Goal: Information Seeking & Learning: Learn about a topic

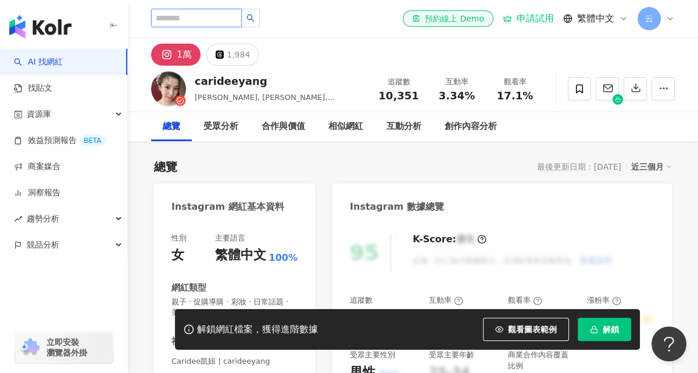
click at [171, 21] on input "search" at bounding box center [196, 18] width 91 height 19
paste input "********"
type input "********"
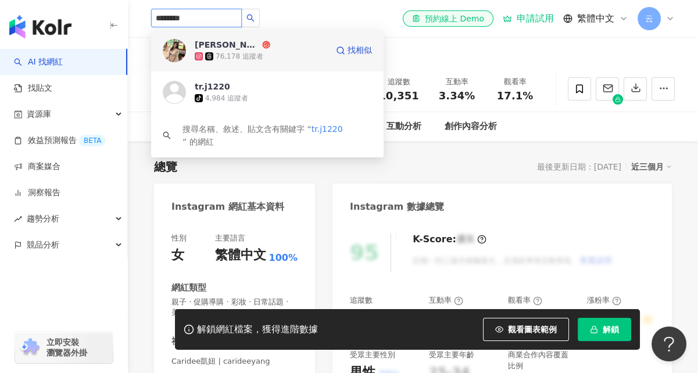
click at [213, 46] on div "姜廷蓉" at bounding box center [227, 45] width 65 height 12
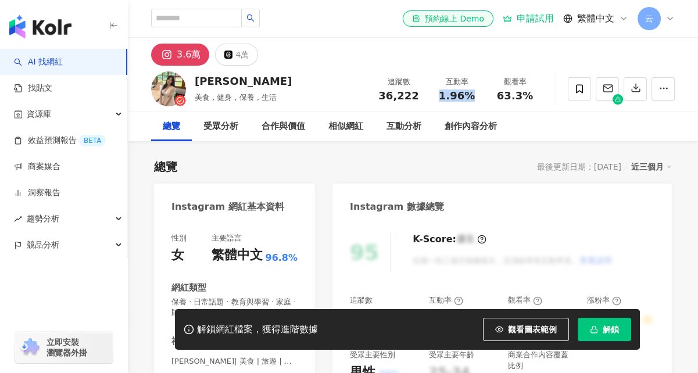
drag, startPoint x: 469, startPoint y: 94, endPoint x: 439, endPoint y: 97, distance: 30.4
click at [439, 97] on div "1.96%" at bounding box center [457, 96] width 44 height 12
copy span "1.96%"
drag, startPoint x: 532, startPoint y: 96, endPoint x: 496, endPoint y: 96, distance: 36.0
click at [496, 96] on div "63.3%" at bounding box center [515, 96] width 44 height 12
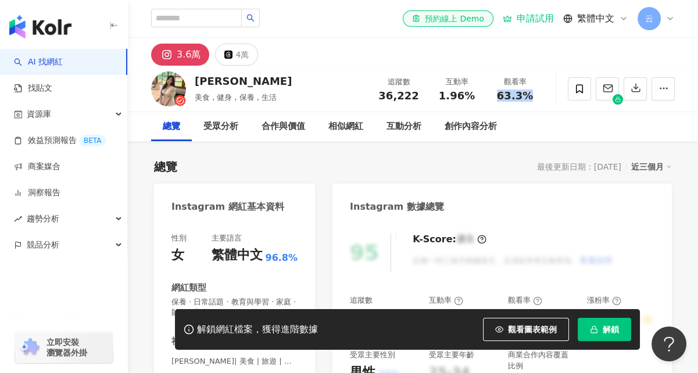
copy span "63.3%"
click at [315, 164] on div "總覽 最後更新日期：2025/10/1 近三個月" at bounding box center [413, 167] width 518 height 16
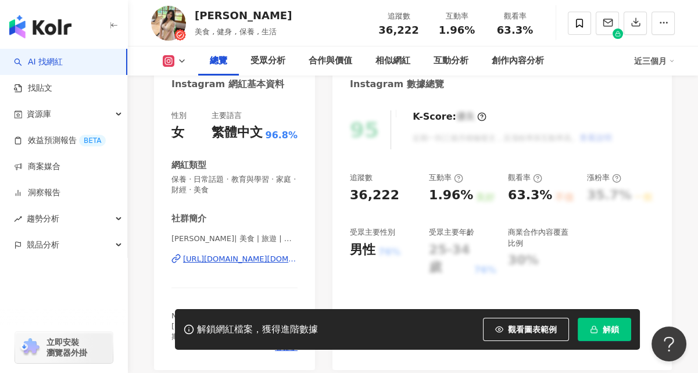
scroll to position [174, 0]
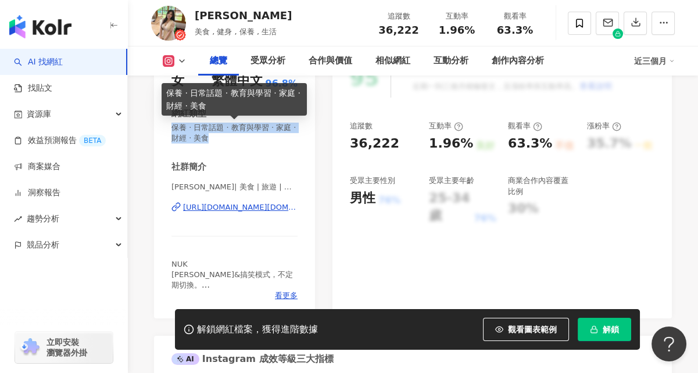
drag, startPoint x: 170, startPoint y: 130, endPoint x: 230, endPoint y: 141, distance: 61.0
click at [230, 141] on div "性別 女 主要語言 繁體中文 96.8% 網紅類型 保養 · 日常話題 · 教育與學習 · 家庭 · 財經 · 美食 社群簡介 姜廷蓉| 美食 | 旅遊 | …" at bounding box center [234, 182] width 161 height 271
copy span "保養 · 日常話題 · 教育與學習 · 家庭 · 財經 · 美食"
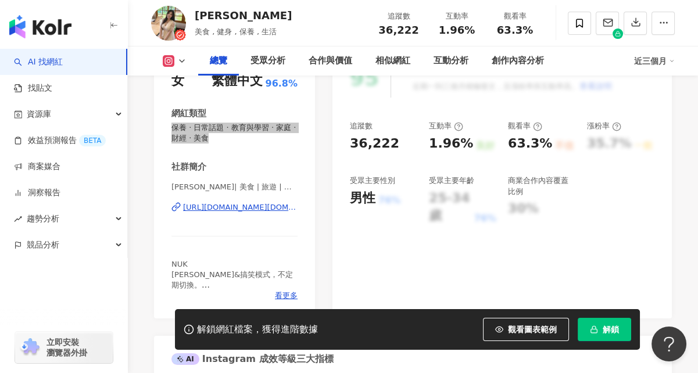
scroll to position [0, 0]
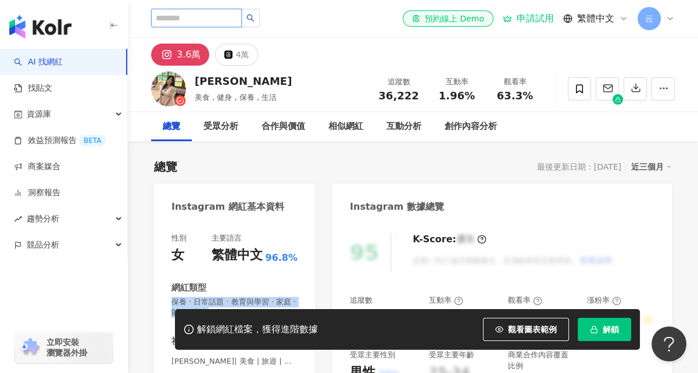
click at [209, 15] on input "search" at bounding box center [196, 18] width 91 height 19
paste input "**********"
type input "**********"
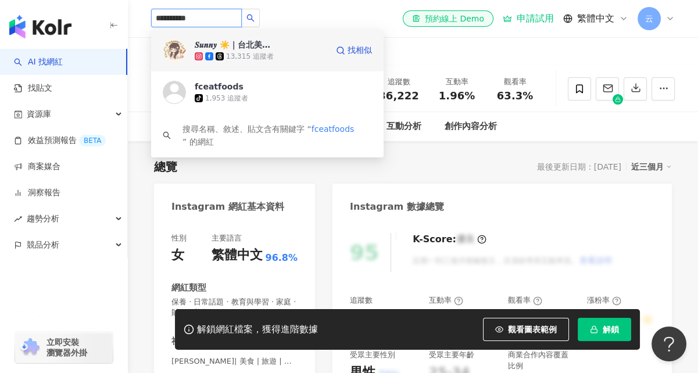
click at [247, 51] on div "13,315 追蹤者" at bounding box center [261, 57] width 132 height 12
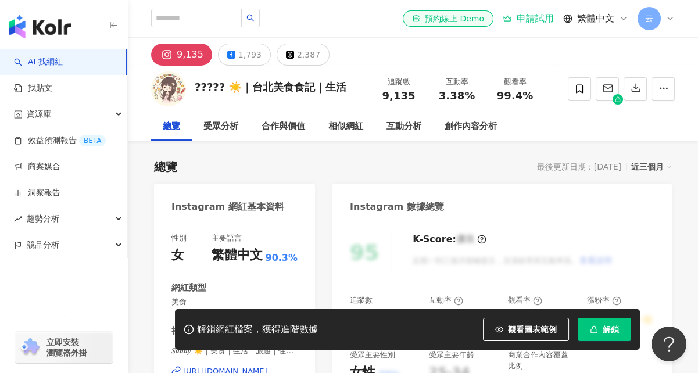
click at [478, 94] on div "3.38%" at bounding box center [457, 96] width 44 height 12
click at [529, 97] on span "99.4%" at bounding box center [515, 96] width 36 height 12
drag, startPoint x: 529, startPoint y: 94, endPoint x: 497, endPoint y: 98, distance: 32.2
click at [497, 98] on div "99.4%" at bounding box center [515, 96] width 44 height 12
copy span "99.4%"
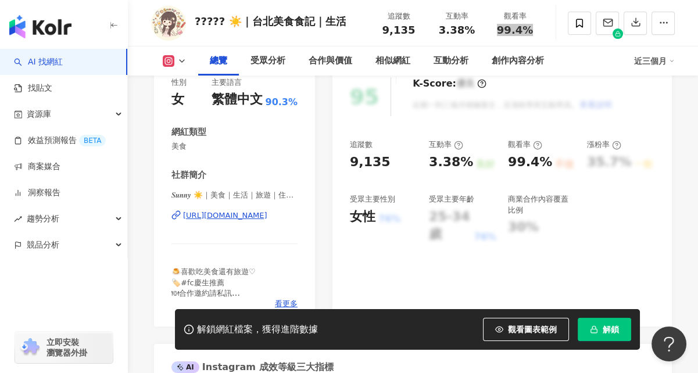
scroll to position [174, 0]
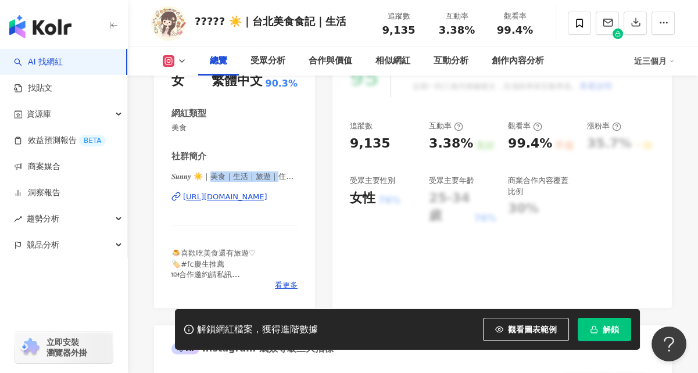
drag, startPoint x: 214, startPoint y: 176, endPoint x: 281, endPoint y: 177, distance: 66.8
click at [281, 177] on span "𝑺𝒖𝒏𝒏𝒚 ☀️｜美食｜生活｜旅遊｜住宿 | fceatfoods" at bounding box center [234, 176] width 126 height 10
click at [260, 147] on div "性別 女 主要語言 繁體中文 90.3% 網紅類型 美食 社群簡介 𝑺𝒖𝒏𝒏𝒚 ☀️｜美食｜生活｜旅遊｜住宿 | fceatfoods https://www…" at bounding box center [234, 175] width 126 height 232
drag, startPoint x: 188, startPoint y: 127, endPoint x: 166, endPoint y: 128, distance: 21.5
click at [166, 128] on div "性別 女 主要語言 繁體中文 90.3% 網紅類型 美食 社群簡介 𝑺𝒖𝒏𝒏𝒚 ☀️｜美食｜生活｜旅遊｜住宿 | fceatfoods https://www…" at bounding box center [234, 177] width 161 height 261
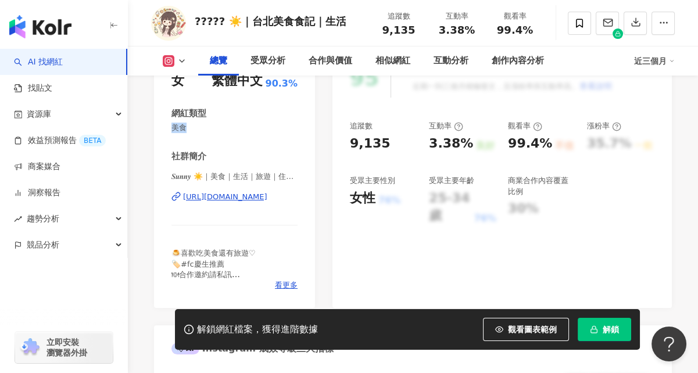
copy span "美食"
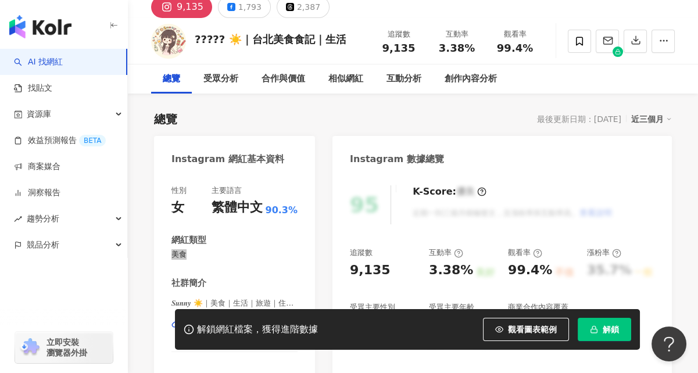
scroll to position [0, 0]
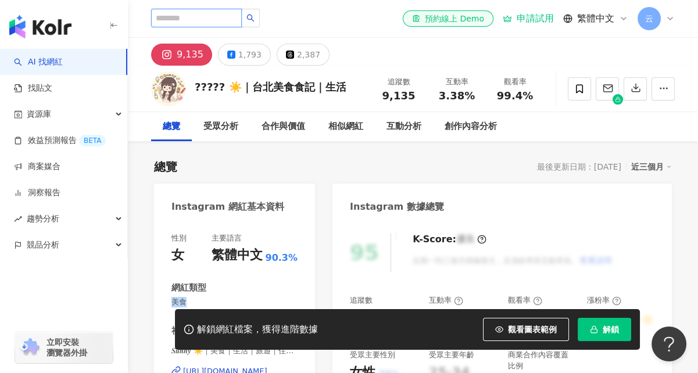
click at [235, 20] on input "search" at bounding box center [196, 18] width 91 height 19
paste input "**********"
type input "**********"
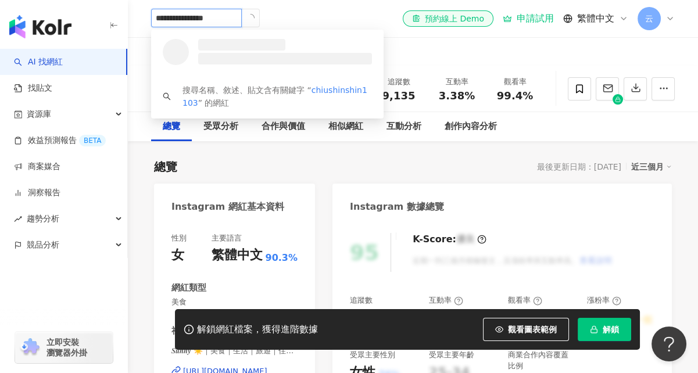
click at [254, 20] on icon "loading" at bounding box center [250, 18] width 8 height 8
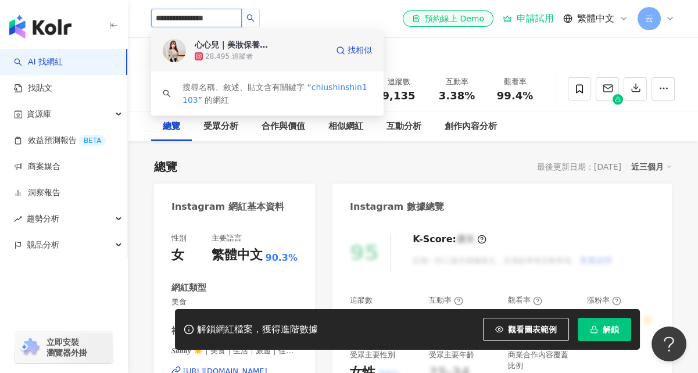
click at [251, 53] on div "28,495 追蹤者" at bounding box center [261, 57] width 132 height 12
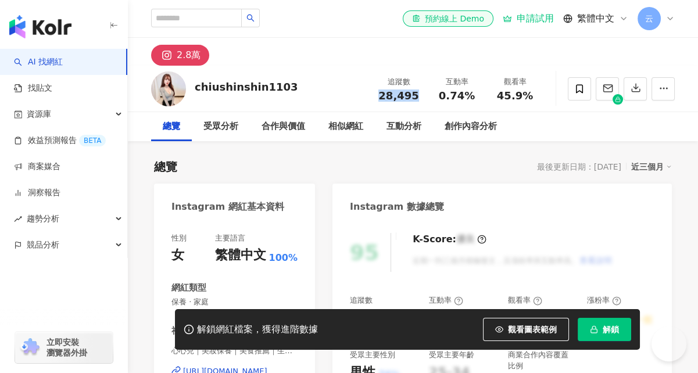
drag, startPoint x: 417, startPoint y: 95, endPoint x: 379, endPoint y: 99, distance: 37.4
click at [379, 99] on div "28,495" at bounding box center [398, 96] width 44 height 12
copy span "28,495"
click at [472, 94] on div "0.74%" at bounding box center [457, 96] width 44 height 12
drag, startPoint x: 470, startPoint y: 96, endPoint x: 442, endPoint y: 99, distance: 28.6
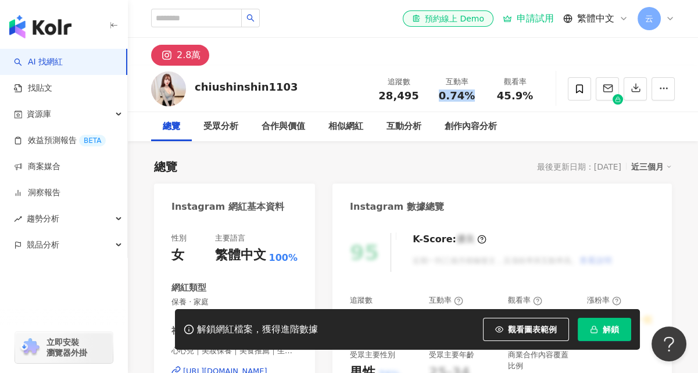
click at [442, 99] on span "0.74%" at bounding box center [457, 96] width 36 height 12
copy span "0.74%"
drag, startPoint x: 528, startPoint y: 97, endPoint x: 500, endPoint y: 97, distance: 27.9
click at [500, 97] on span "45.9%" at bounding box center [515, 96] width 36 height 12
copy span "45.9%"
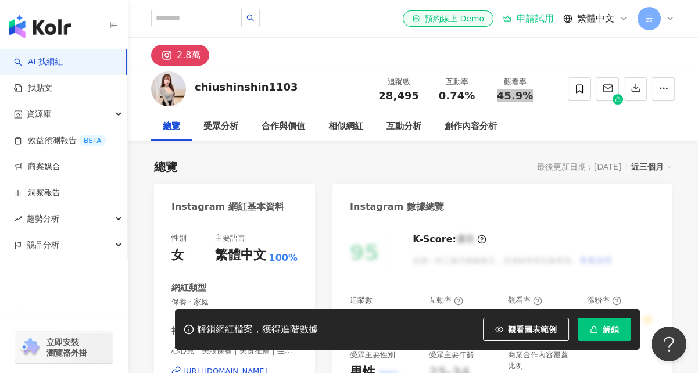
scroll to position [174, 0]
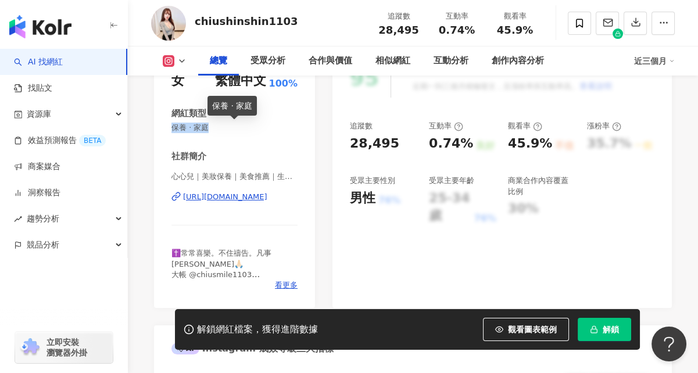
drag, startPoint x: 173, startPoint y: 125, endPoint x: 223, endPoint y: 125, distance: 50.5
click at [223, 125] on span "保養 · 家庭" at bounding box center [234, 128] width 126 height 10
copy span "保養 · 家庭"
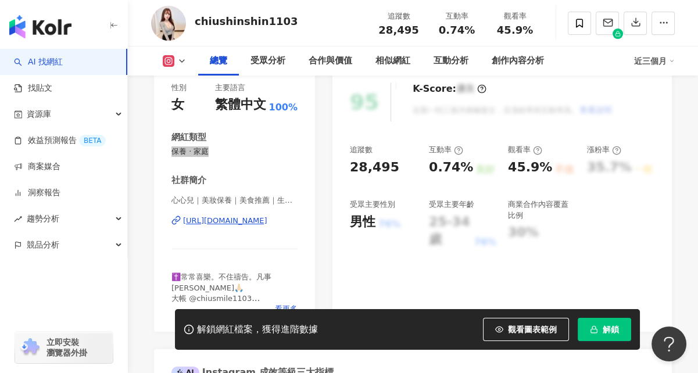
scroll to position [0, 0]
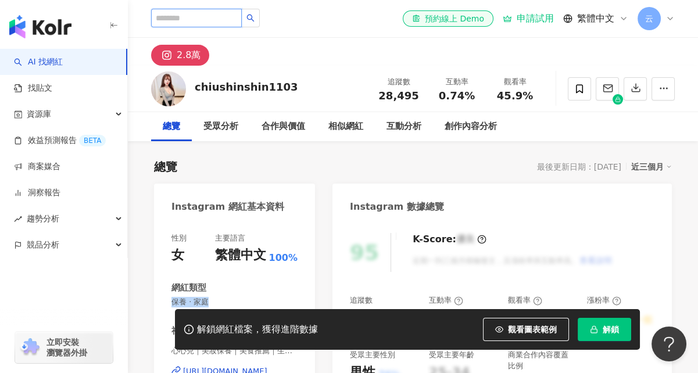
click at [236, 14] on input "search" at bounding box center [196, 18] width 91 height 19
paste input "**********"
type input "**********"
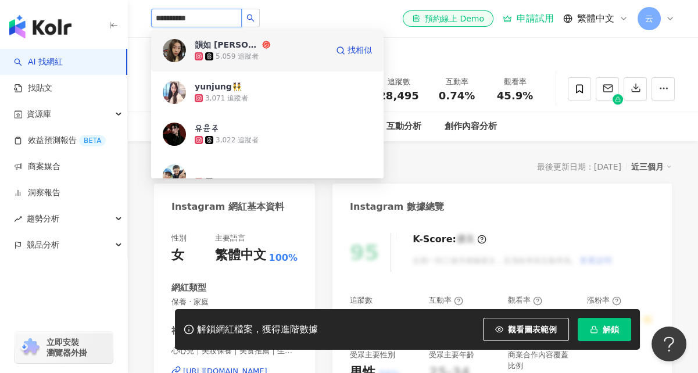
click at [229, 55] on div "5,059 追蹤者" at bounding box center [237, 57] width 43 height 10
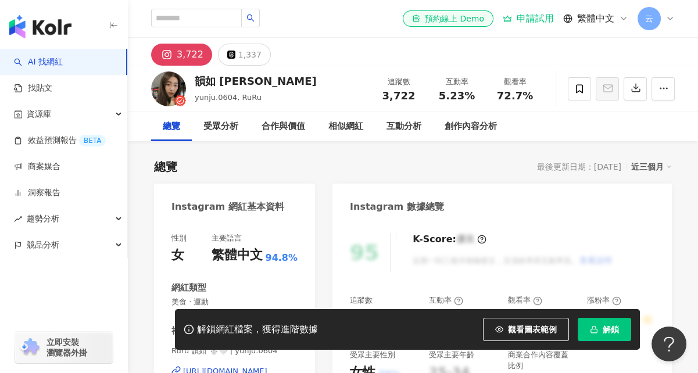
drag, startPoint x: 458, startPoint y: 95, endPoint x: 430, endPoint y: 98, distance: 27.5
click at [432, 98] on div "互動率 5.23%" at bounding box center [457, 88] width 58 height 25
click at [530, 96] on span "72.7%" at bounding box center [515, 96] width 36 height 12
drag, startPoint x: 530, startPoint y: 96, endPoint x: 497, endPoint y: 100, distance: 33.3
click at [497, 100] on div "72.7%" at bounding box center [515, 96] width 44 height 12
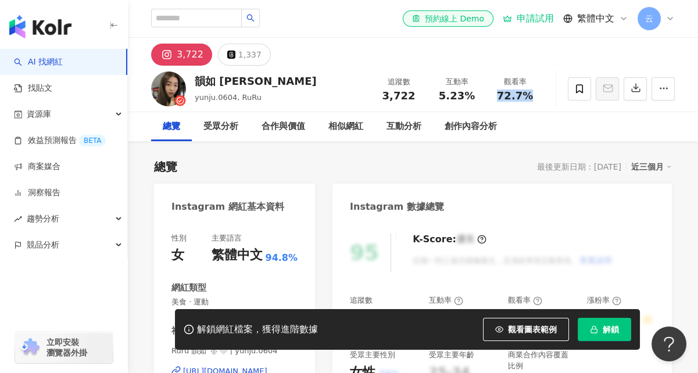
copy span "72.7%"
click at [220, 17] on input "search" at bounding box center [196, 18] width 91 height 19
paste input "**********"
type input "**********"
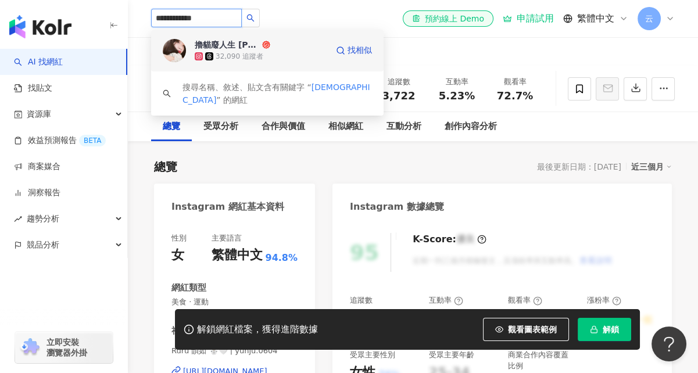
click at [225, 46] on div "擼貓廢人生 [PERSON_NAME]" at bounding box center [227, 45] width 65 height 12
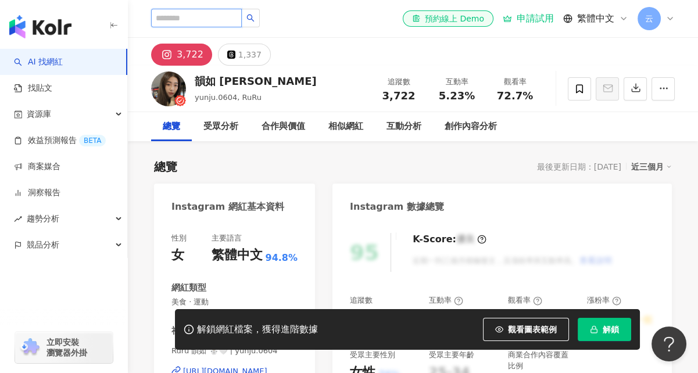
scroll to position [116, 0]
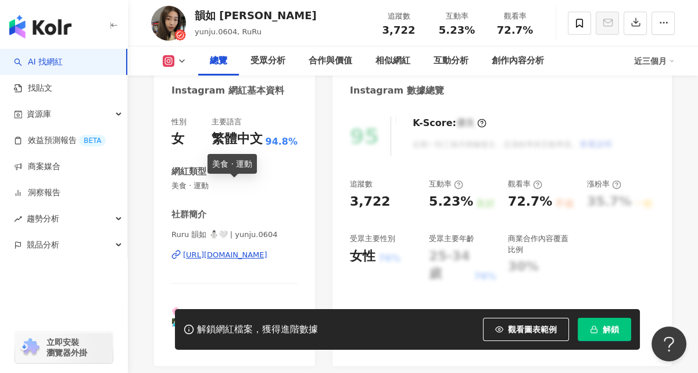
click at [171, 188] on span "美食 · 運動" at bounding box center [234, 186] width 126 height 10
drag, startPoint x: 172, startPoint y: 187, endPoint x: 213, endPoint y: 189, distance: 41.3
click at [213, 189] on span "美食 · 運動" at bounding box center [234, 186] width 126 height 10
copy span "美食 · 運動"
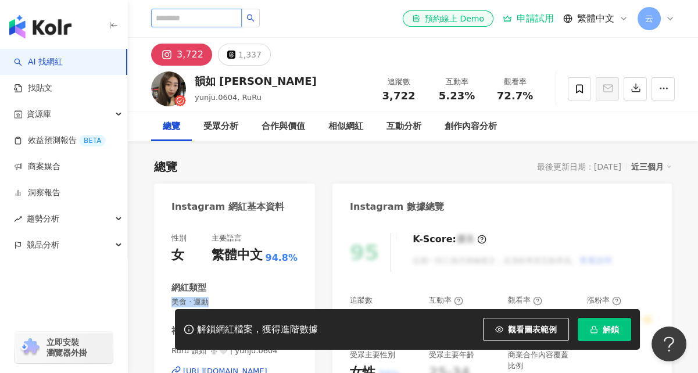
click at [216, 19] on input "search" at bounding box center [196, 18] width 91 height 19
paste input "**********"
type input "**********"
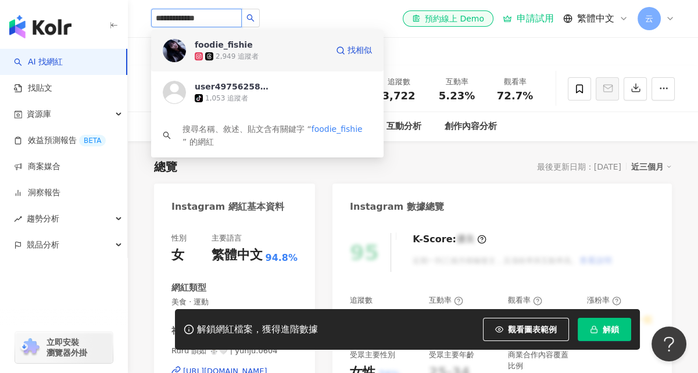
click at [246, 53] on div "2,949 追蹤者" at bounding box center [237, 57] width 43 height 10
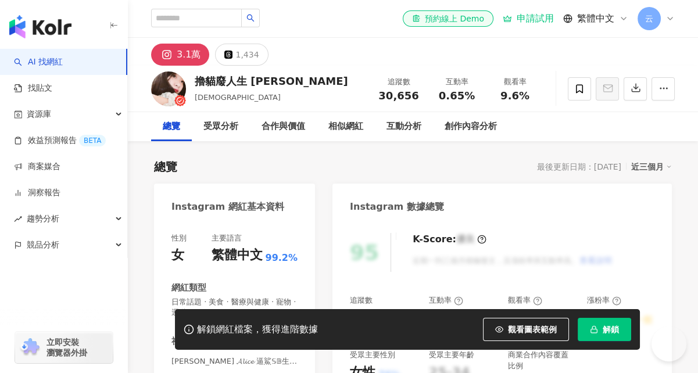
click at [385, 95] on span "30,656" at bounding box center [398, 95] width 40 height 12
click at [412, 97] on span "30,656" at bounding box center [398, 95] width 40 height 12
drag, startPoint x: 415, startPoint y: 96, endPoint x: 370, endPoint y: 99, distance: 45.4
click at [370, 99] on div "追蹤數 30,656" at bounding box center [398, 88] width 58 height 25
copy span "30,656"
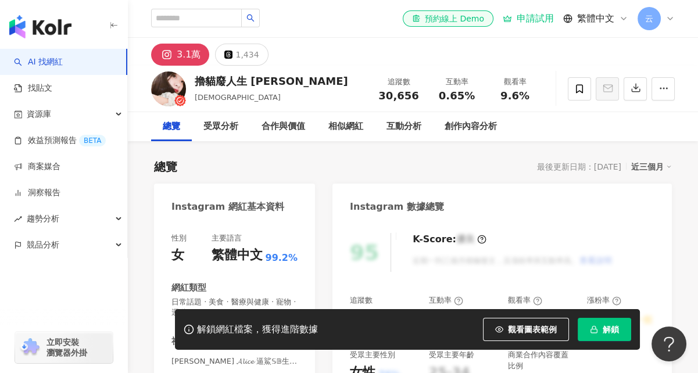
click at [469, 94] on span "0.65%" at bounding box center [457, 96] width 36 height 12
drag, startPoint x: 471, startPoint y: 95, endPoint x: 440, endPoint y: 96, distance: 30.8
click at [440, 96] on div "0.65%" at bounding box center [457, 96] width 44 height 12
copy span "0.65%"
click at [528, 96] on div "9.6%" at bounding box center [515, 96] width 44 height 12
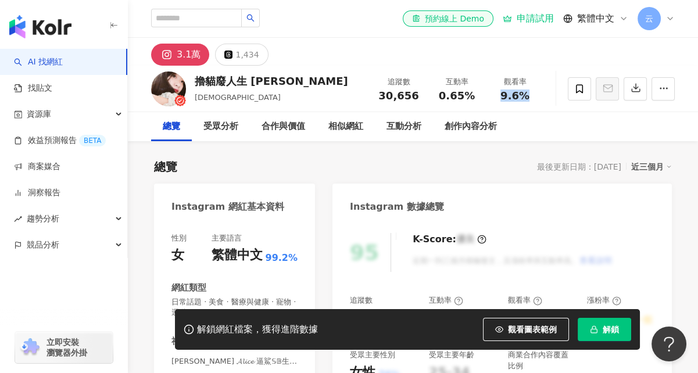
drag, startPoint x: 527, startPoint y: 97, endPoint x: 502, endPoint y: 99, distance: 25.1
click at [502, 99] on span "9.6%" at bounding box center [514, 96] width 29 height 12
copy span "9.6%"
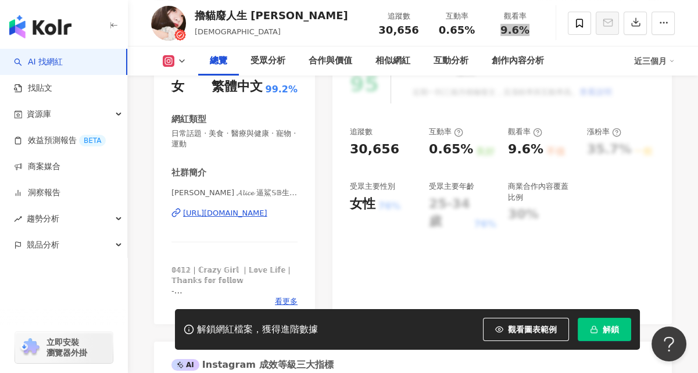
scroll to position [174, 0]
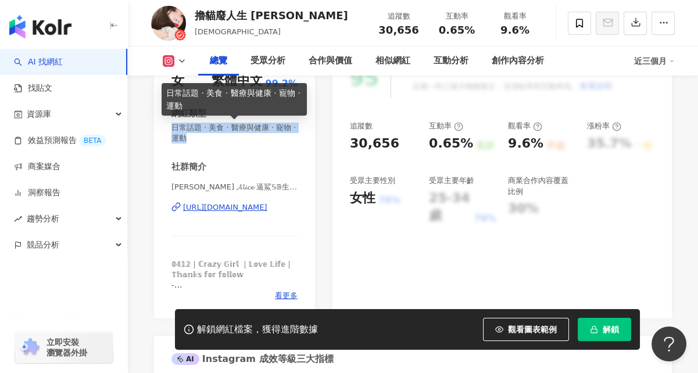
drag, startPoint x: 173, startPoint y: 128, endPoint x: 207, endPoint y: 141, distance: 36.6
click at [207, 141] on span "日常話題 · 美食 · 醫療與健康 · 寵物 · 運動" at bounding box center [234, 133] width 126 height 21
copy span "日常話題 · 美食 · 醫療與健康 · 寵物 · 運動"
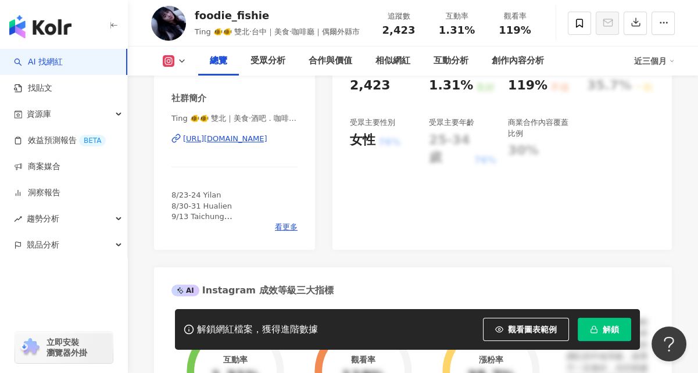
scroll to position [116, 0]
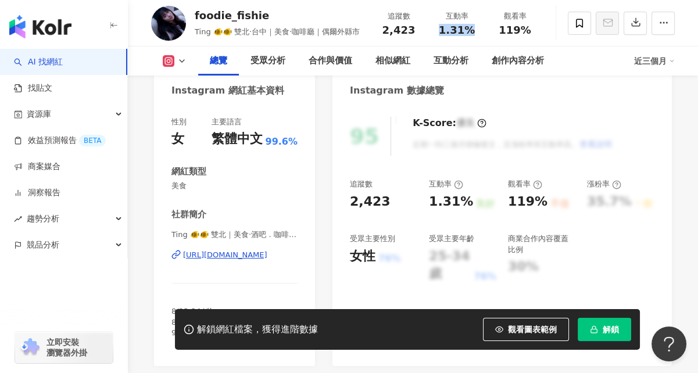
drag, startPoint x: 472, startPoint y: 28, endPoint x: 439, endPoint y: 33, distance: 32.8
click at [439, 33] on div "1.31%" at bounding box center [457, 30] width 44 height 12
copy span "1.31%"
drag, startPoint x: 526, startPoint y: 31, endPoint x: 501, endPoint y: 34, distance: 25.7
click at [501, 34] on span "119%" at bounding box center [514, 30] width 33 height 12
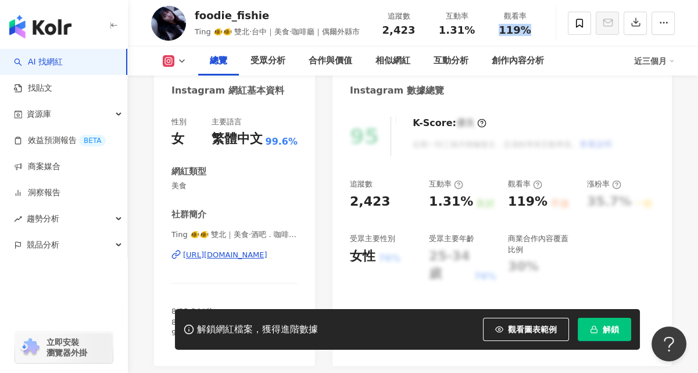
copy span "119%"
drag, startPoint x: 185, startPoint y: 186, endPoint x: 171, endPoint y: 186, distance: 14.5
click at [171, 186] on div "性別 女 主要語言 繁體中文 99.6% 網紅類型 美食 社群簡介 Ting 🐠🐠 雙北｜美食·酒吧．咖啡廳｜偶爾外縣市 | foodie_fishie ht…" at bounding box center [234, 235] width 161 height 261
copy span "美食"
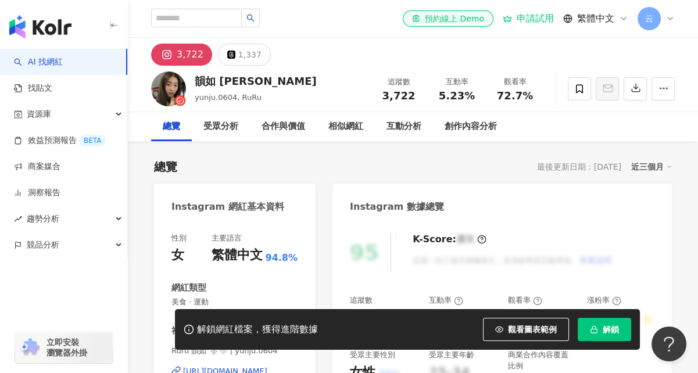
type input "********"
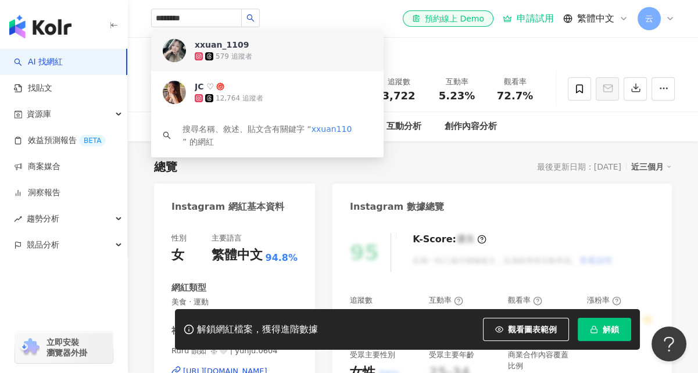
click at [212, 48] on div "xxuan_1109" at bounding box center [222, 45] width 54 height 12
